Goal: Task Accomplishment & Management: Manage account settings

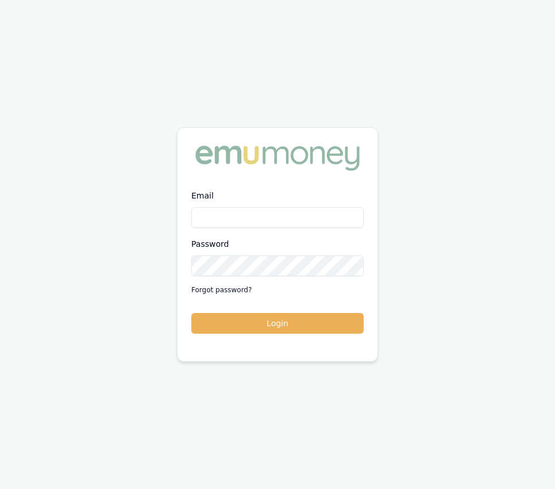
type input "[EMAIL_ADDRESS][DOMAIN_NAME]"
drag, startPoint x: 323, startPoint y: 339, endPoint x: 323, endPoint y: 311, distance: 28.8
click at [323, 339] on div "Email [EMAIL_ADDRESS][DOMAIN_NAME] Password Forgot password? Login" at bounding box center [278, 268] width 200 height 159
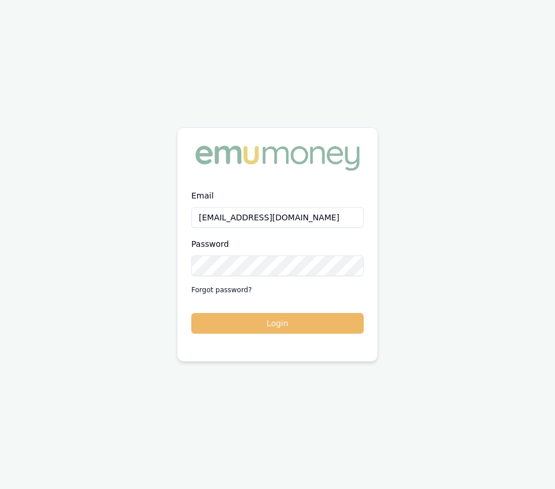
click at [326, 331] on button "Login" at bounding box center [277, 323] width 173 height 21
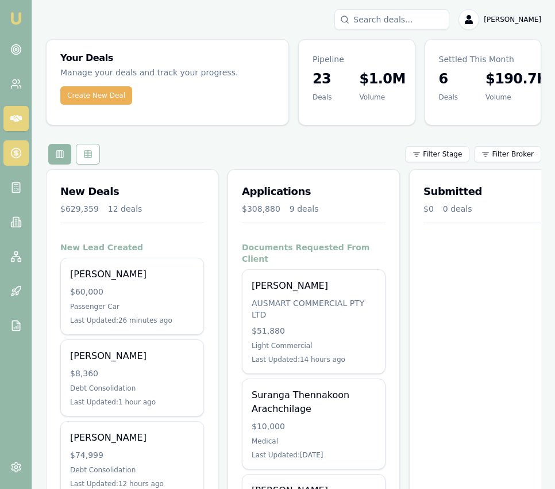
click at [22, 157] on link at bounding box center [15, 152] width 25 height 25
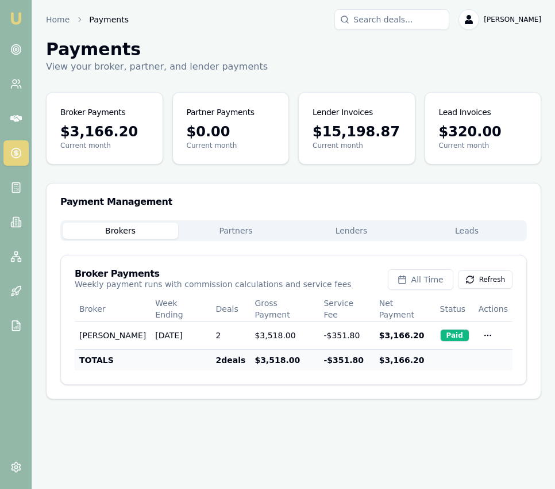
click at [371, 223] on button "Lenders" at bounding box center [352, 231] width 116 height 16
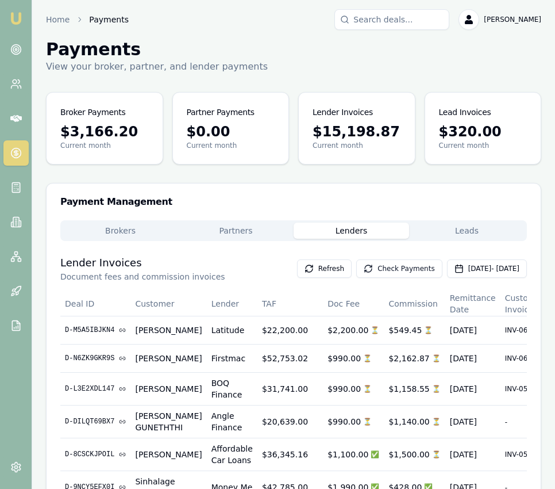
click at [364, 262] on button "Check Payments" at bounding box center [400, 268] width 86 height 18
click at [18, 16] on img at bounding box center [16, 19] width 14 height 14
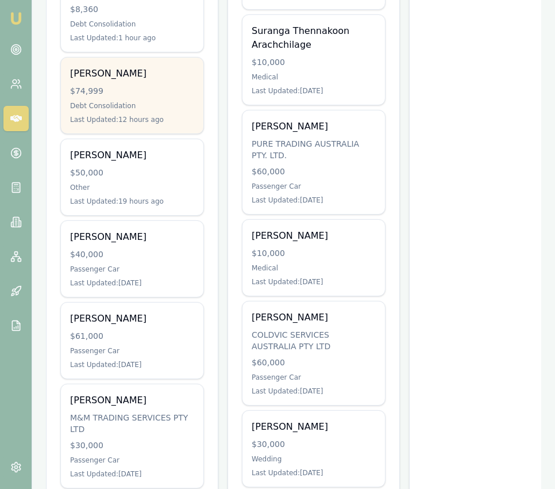
scroll to position [365, 0]
click at [185, 256] on div "$40,000" at bounding box center [132, 254] width 124 height 12
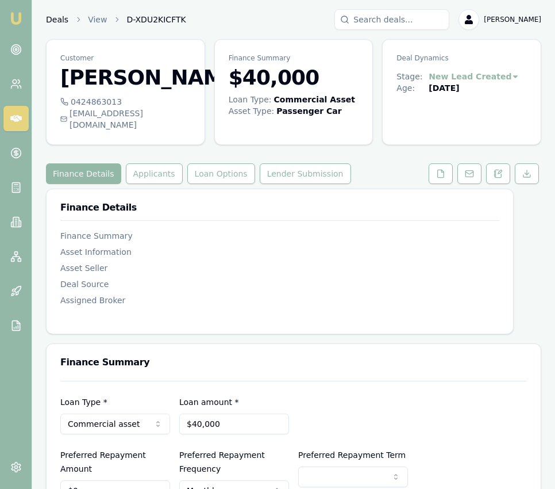
click at [58, 22] on link "Deals" at bounding box center [57, 20] width 22 height 12
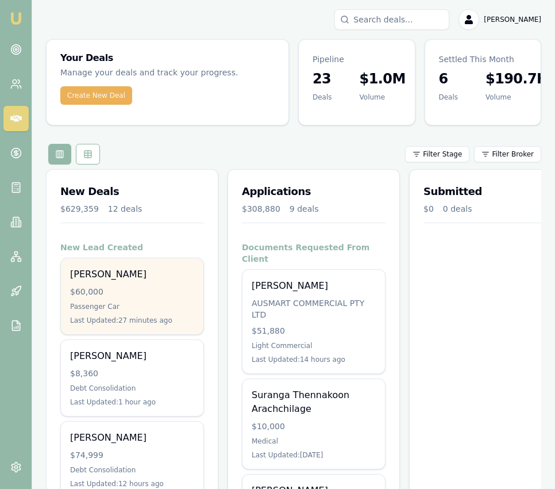
click at [127, 276] on div "[PERSON_NAME]" at bounding box center [132, 274] width 124 height 14
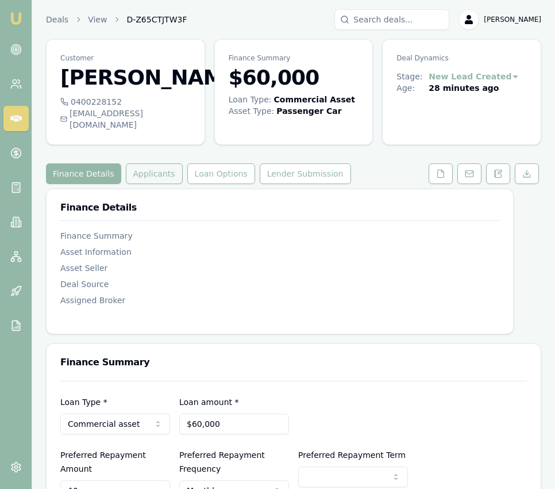
click at [145, 164] on button "Applicants" at bounding box center [154, 173] width 57 height 21
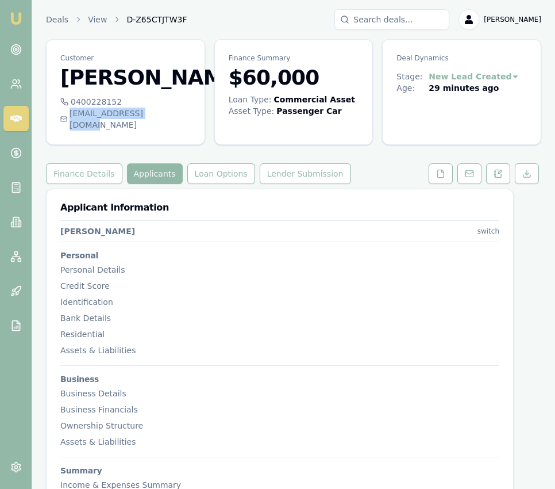
drag, startPoint x: 166, startPoint y: 113, endPoint x: 159, endPoint y: 115, distance: 7.1
click at [159, 115] on div "[EMAIL_ADDRESS][DOMAIN_NAME]" at bounding box center [125, 119] width 131 height 23
click at [50, 21] on link "Deals" at bounding box center [57, 20] width 22 height 12
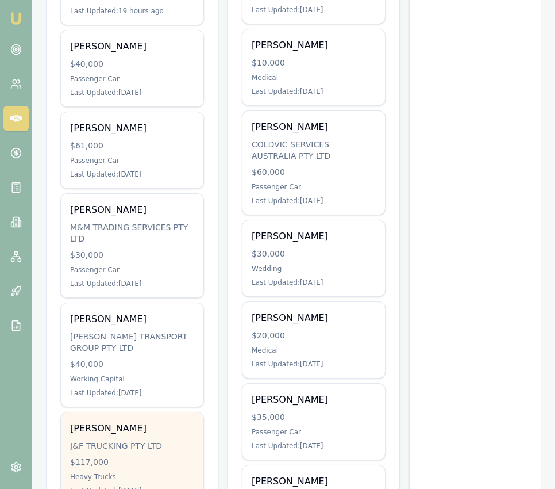
scroll to position [876, 0]
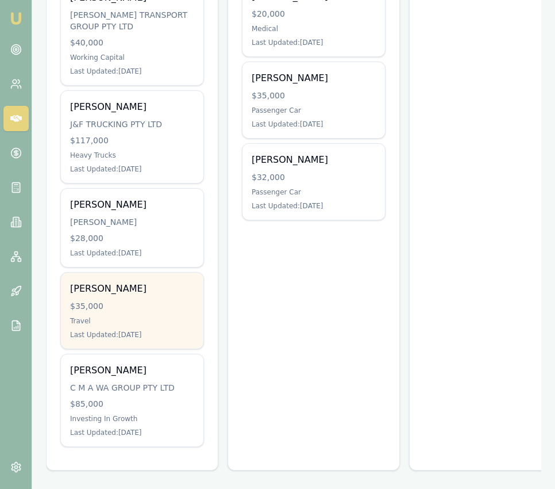
click at [137, 311] on div "$35,000" at bounding box center [132, 306] width 124 height 12
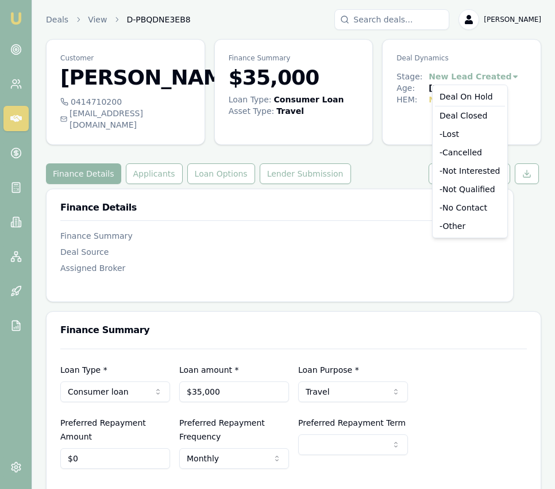
click at [480, 76] on html "Emu Broker Deals View D-PBQDNE3EB8 Eujin Ooi Toggle Menu Customer Satinder Atwa…" at bounding box center [277, 244] width 555 height 489
click at [480, 153] on div "- Cancelled" at bounding box center [470, 152] width 70 height 18
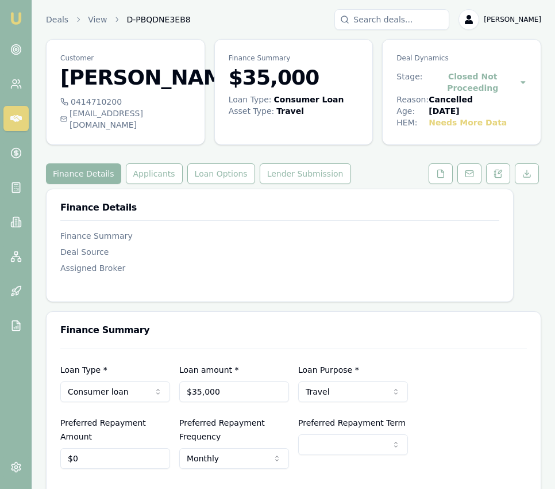
drag, startPoint x: 15, startPoint y: 22, endPoint x: 25, endPoint y: 16, distance: 12.1
click at [15, 22] on img at bounding box center [16, 19] width 14 height 14
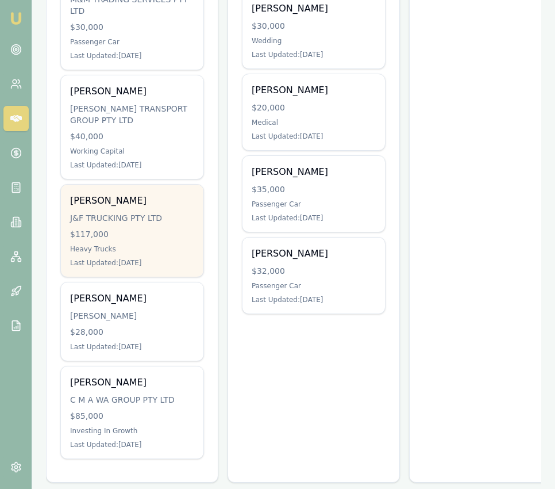
scroll to position [794, 0]
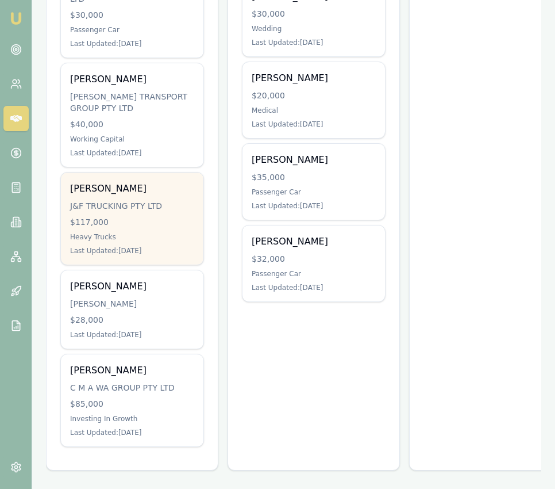
click at [171, 251] on div "Last Updated: [DATE]" at bounding box center [132, 250] width 124 height 9
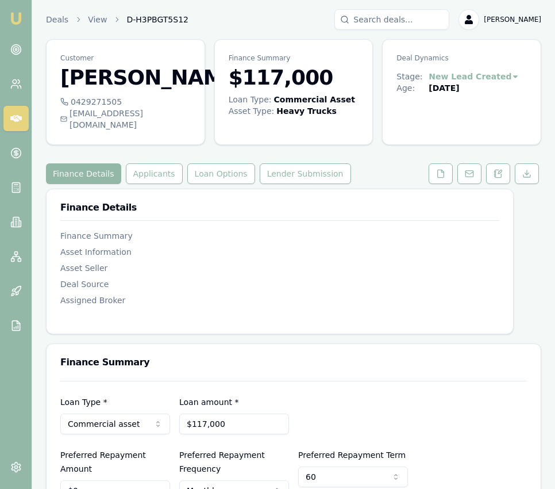
click at [474, 76] on html "Emu Broker Deals View D-H3PBGT5S12 Eujin Ooi Toggle Menu Customer Gurpreet Jawa…" at bounding box center [277, 244] width 555 height 489
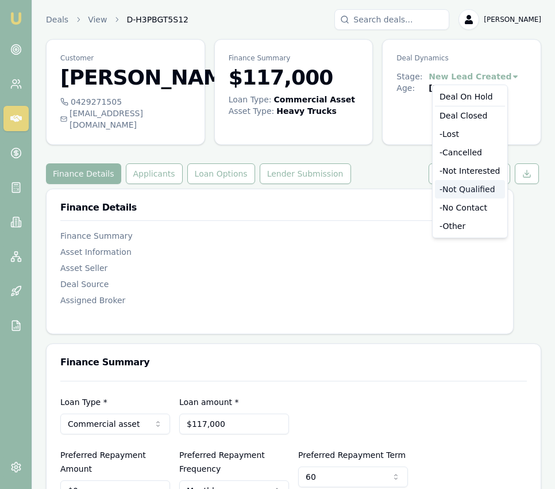
click at [481, 187] on div "- Not Qualified" at bounding box center [470, 189] width 70 height 18
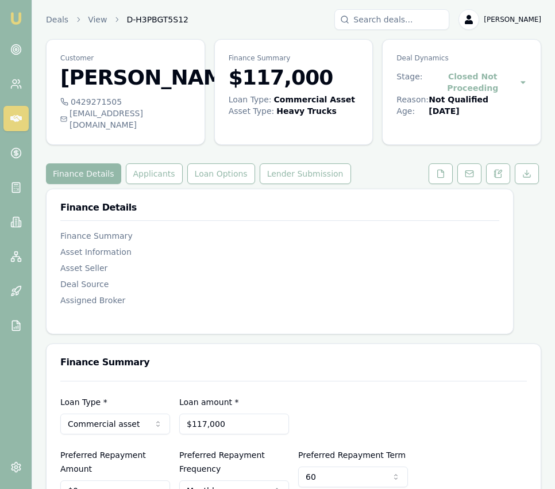
click at [24, 18] on link "Emu Broker" at bounding box center [16, 18] width 18 height 18
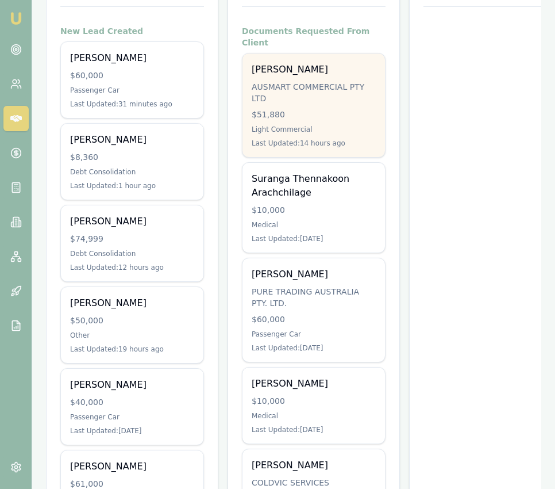
scroll to position [191, 0]
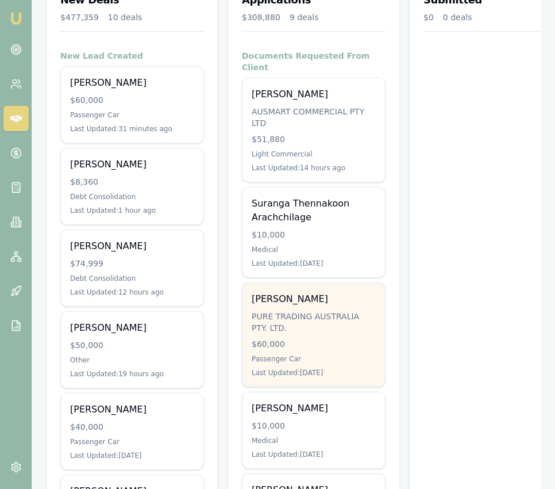
click at [347, 338] on div "$60,000" at bounding box center [314, 344] width 124 height 12
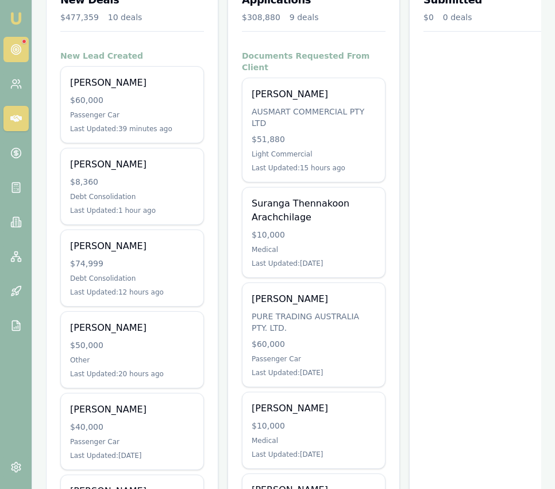
click at [16, 43] on link at bounding box center [15, 49] width 25 height 25
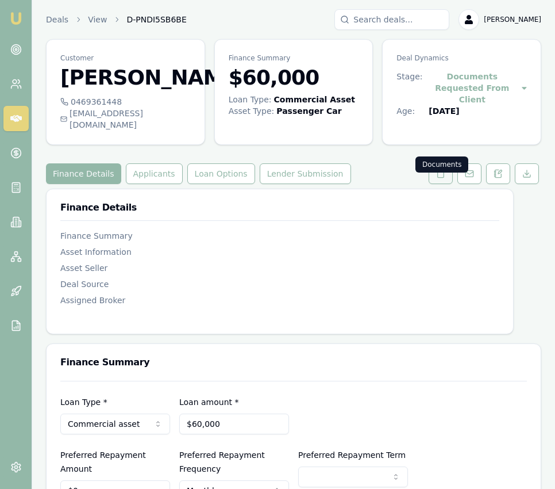
click at [433, 184] on button at bounding box center [441, 173] width 24 height 21
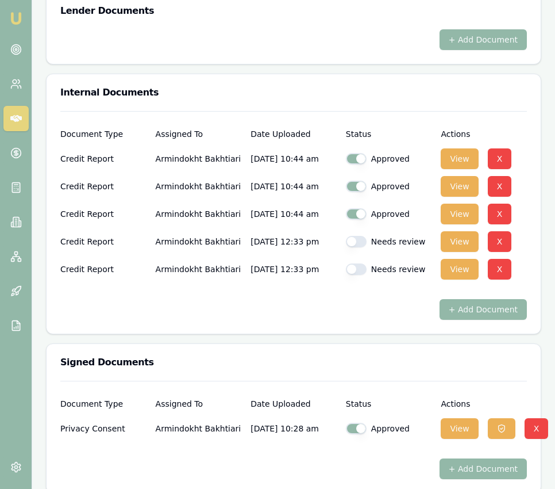
scroll to position [821, 0]
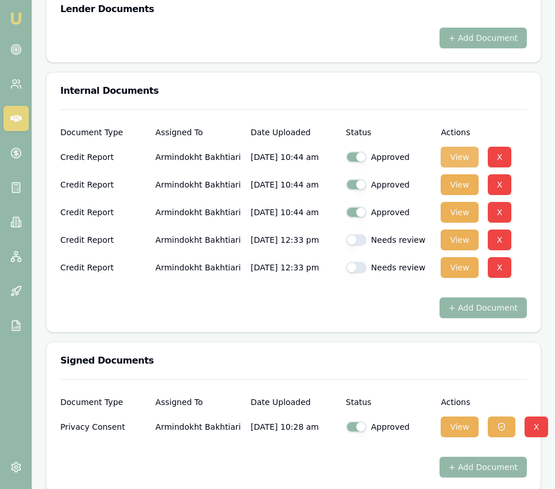
click at [453, 167] on button "View" at bounding box center [459, 157] width 37 height 21
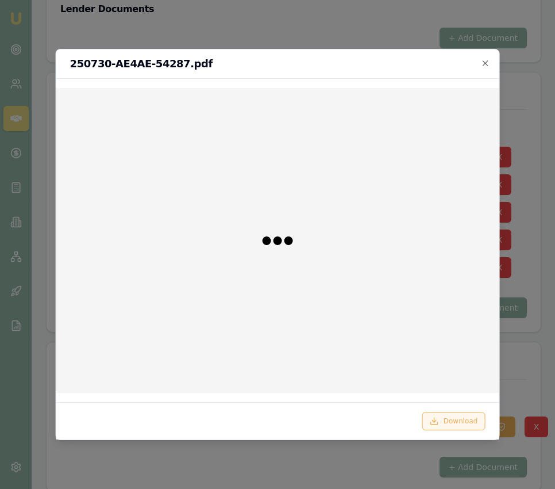
click at [438, 415] on button "Download" at bounding box center [454, 421] width 63 height 18
drag, startPoint x: 529, startPoint y: 124, endPoint x: 493, endPoint y: 72, distance: 62.8
click at [529, 124] on div at bounding box center [277, 244] width 555 height 489
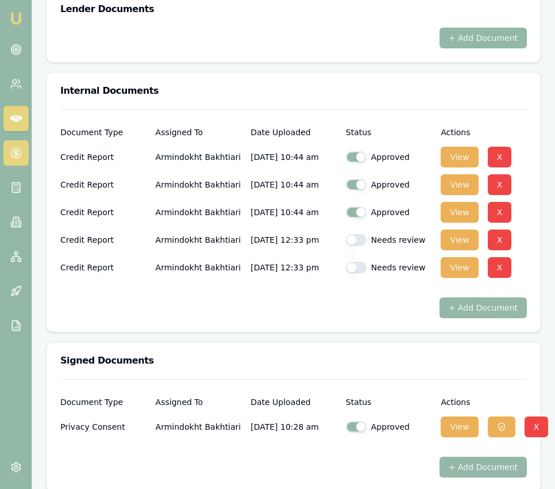
click at [26, 155] on link at bounding box center [15, 152] width 25 height 25
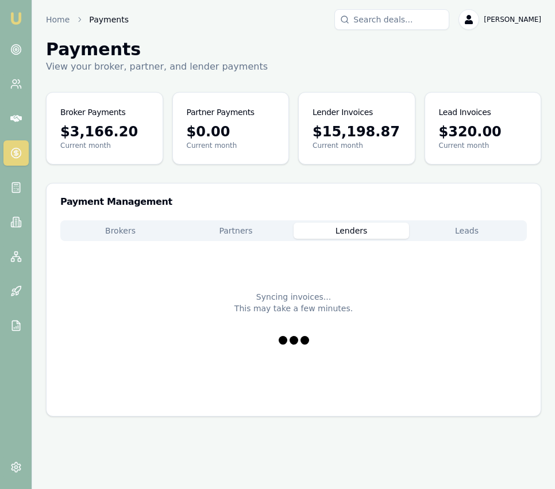
click at [355, 229] on button "Lenders" at bounding box center [352, 231] width 116 height 16
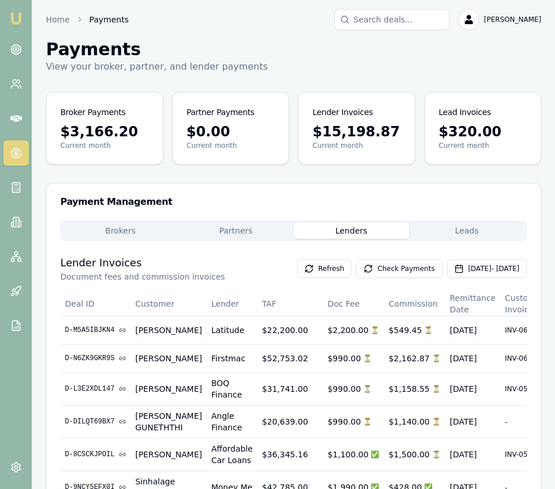
click at [357, 270] on button "Check Payments" at bounding box center [400, 268] width 86 height 18
